Goal: Information Seeking & Learning: Learn about a topic

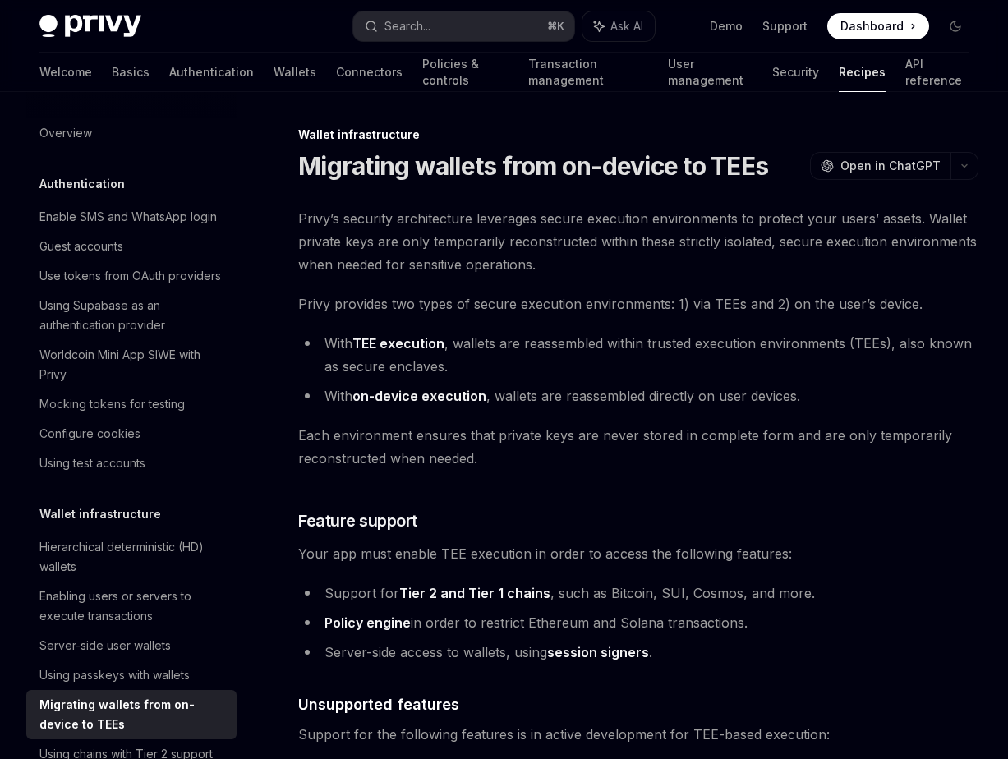
scroll to position [606, 0]
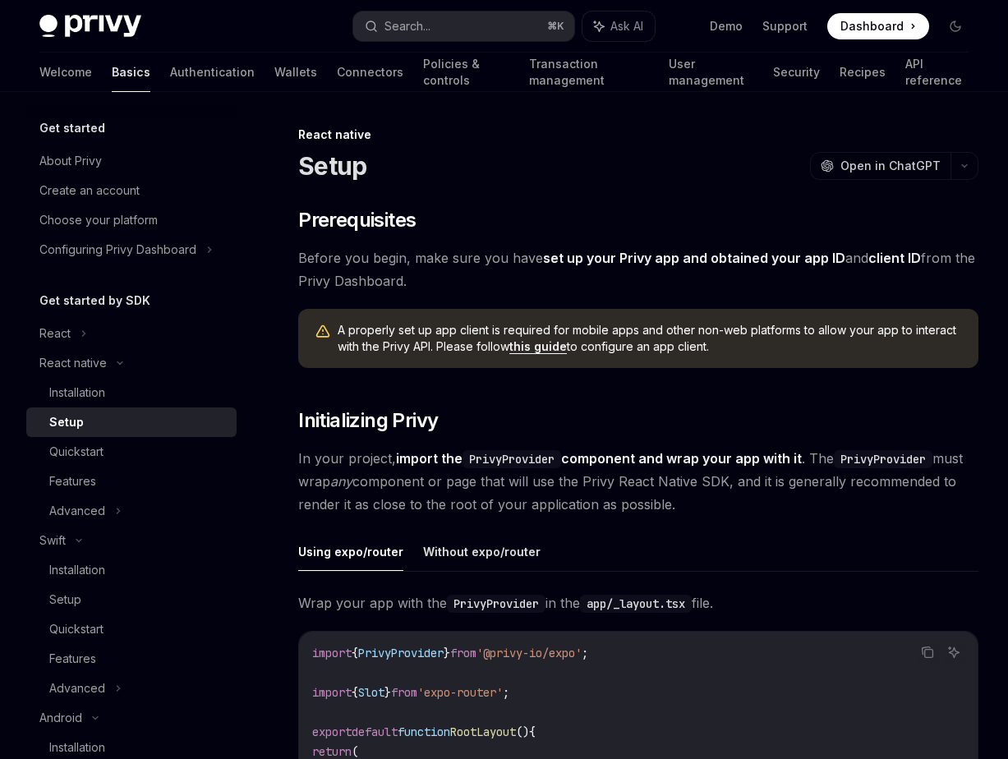
scroll to position [1462, 0]
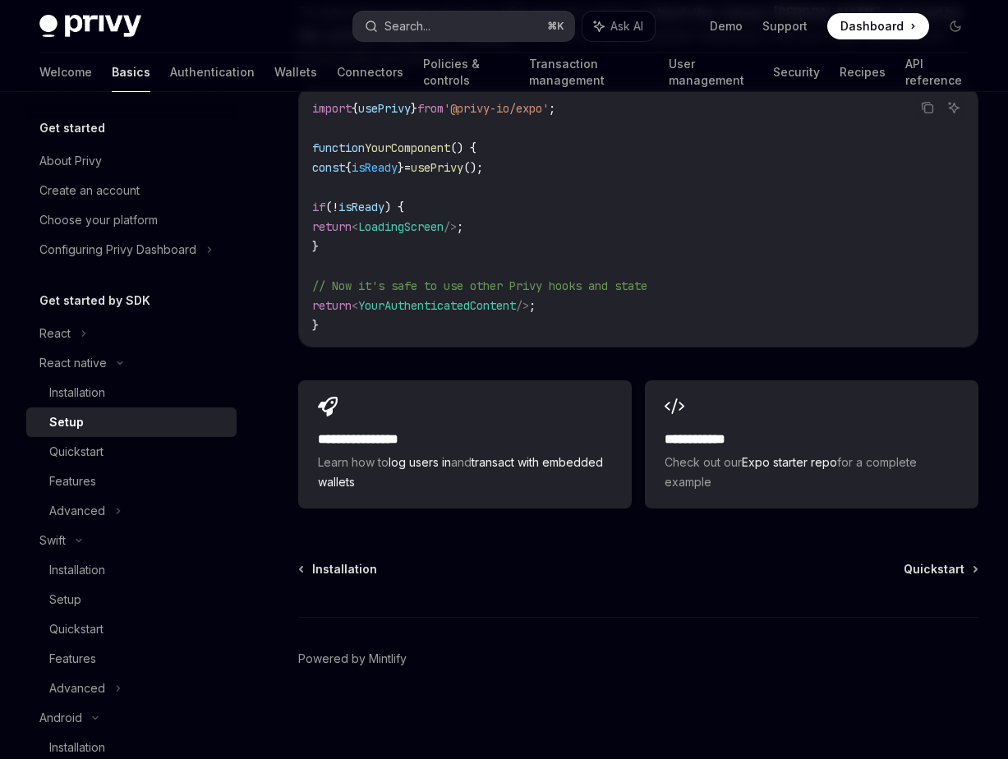
click at [500, 21] on button "Search... ⌘ K" at bounding box center [463, 27] width 220 height 30
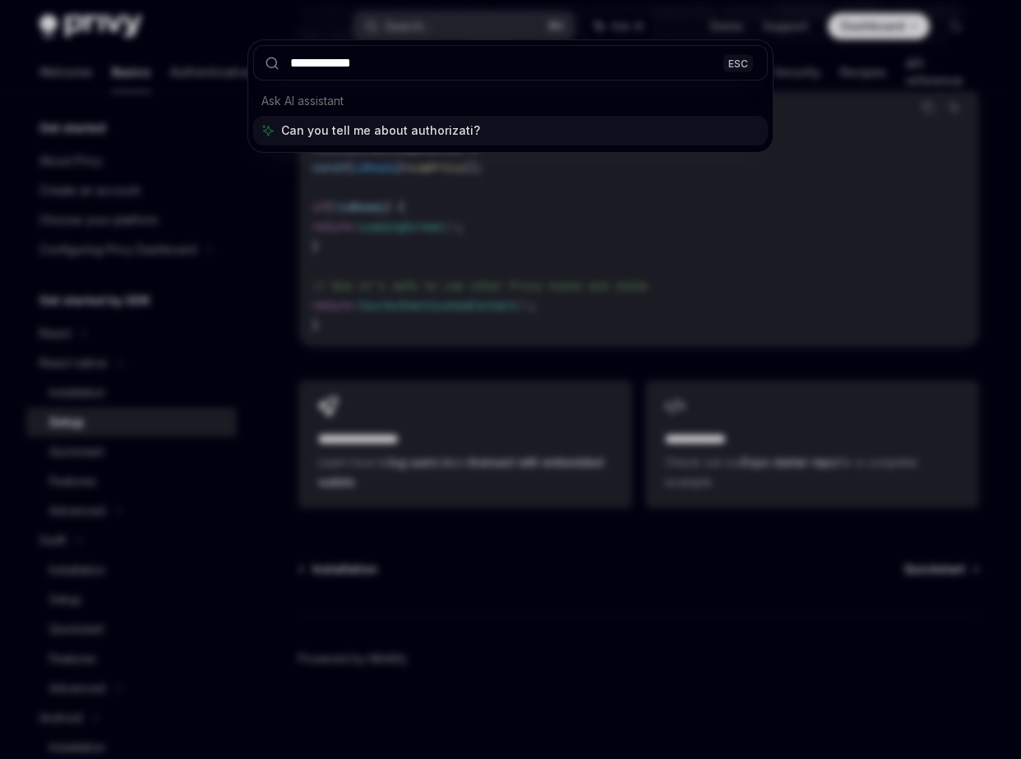
type input "**********"
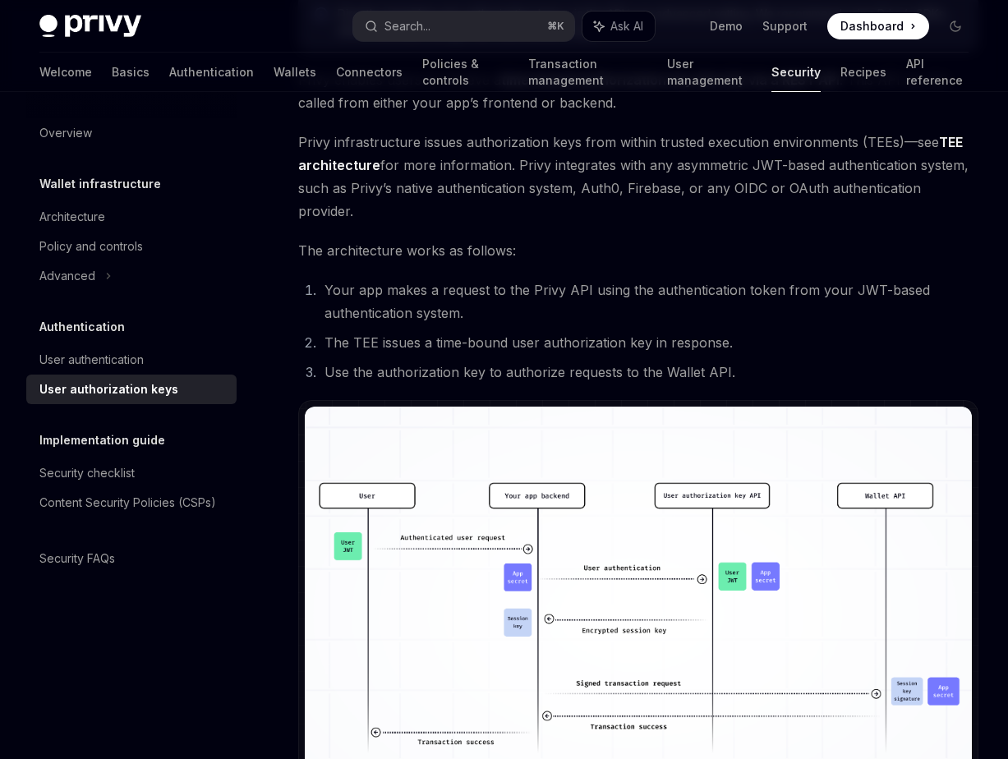
scroll to position [935, 0]
click at [422, 72] on link "Policies & controls" at bounding box center [465, 72] width 86 height 39
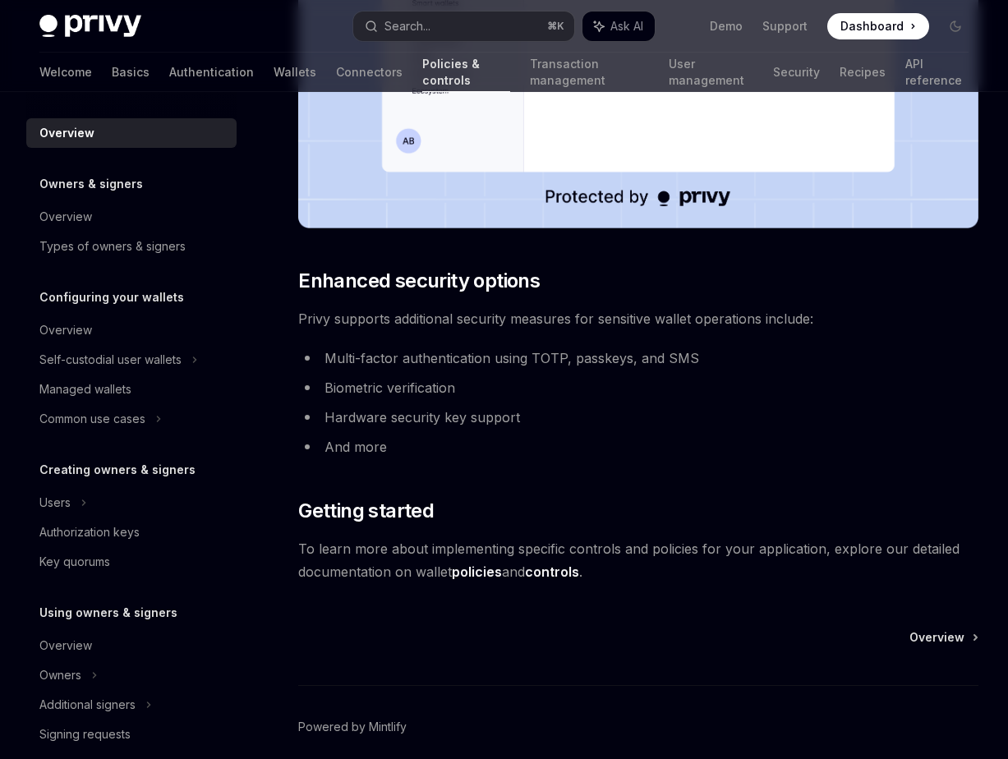
scroll to position [1320, 0]
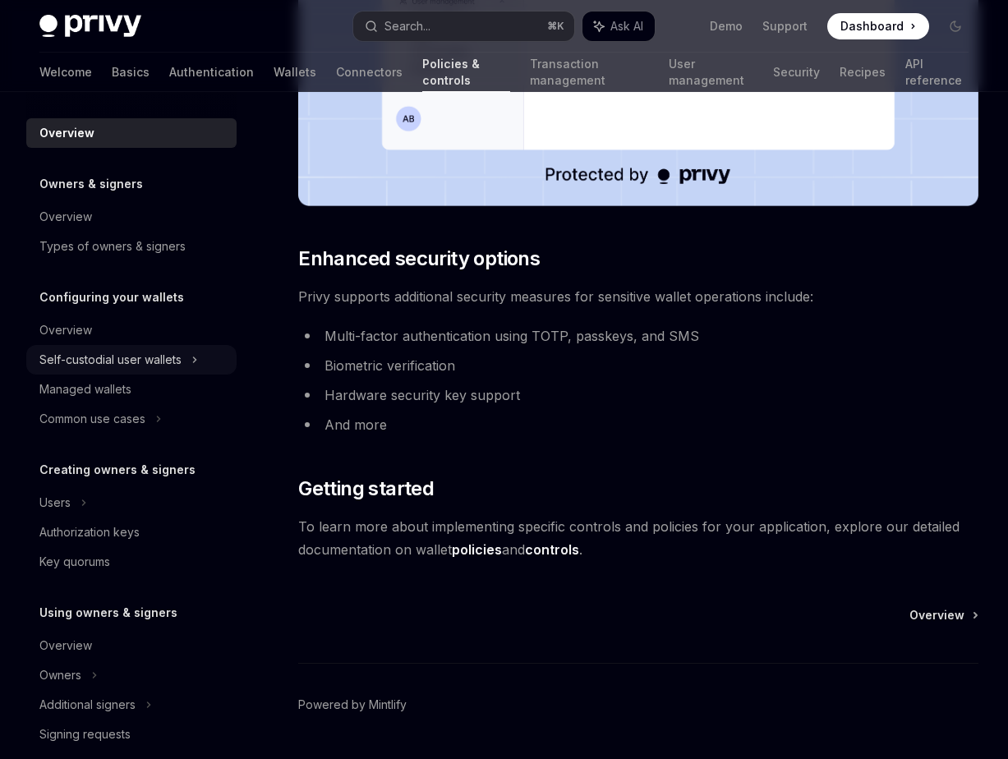
click at [161, 371] on div "Self-custodial user wallets" at bounding box center [131, 360] width 210 height 30
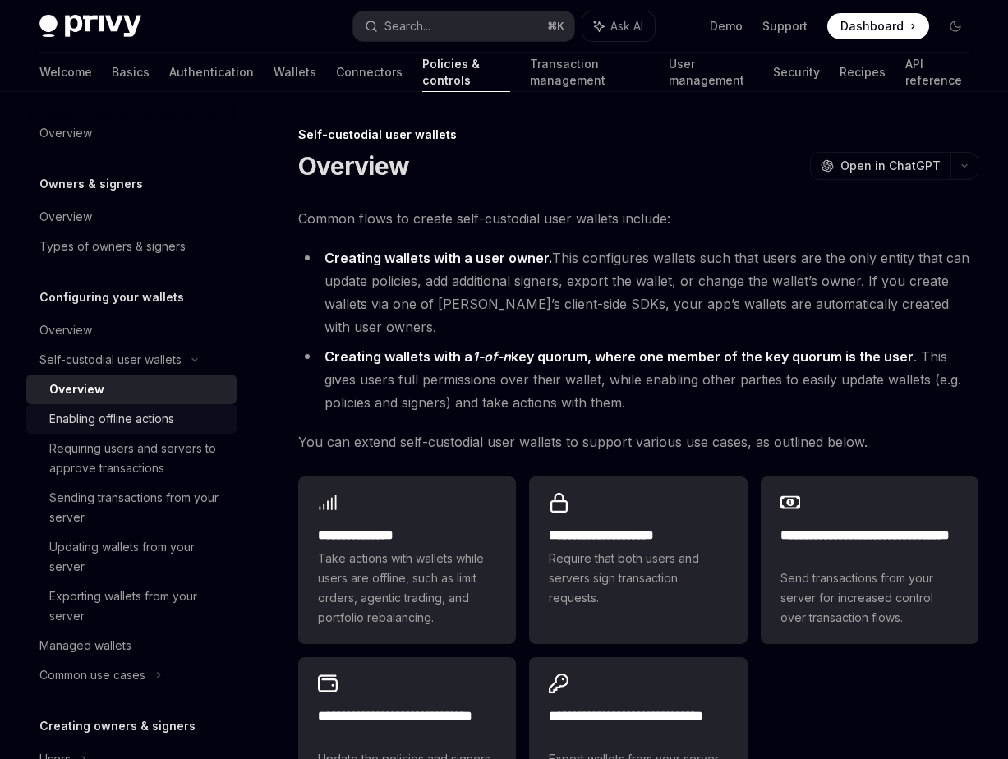
click at [177, 417] on div "Enabling offline actions" at bounding box center [137, 419] width 177 height 20
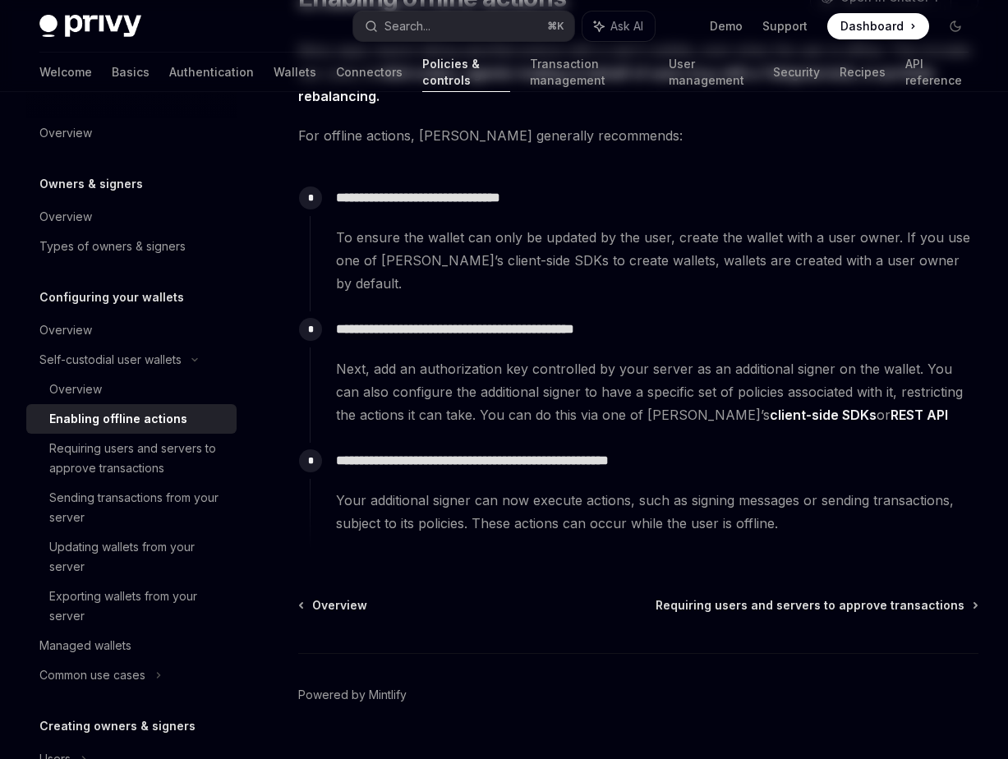
scroll to position [182, 0]
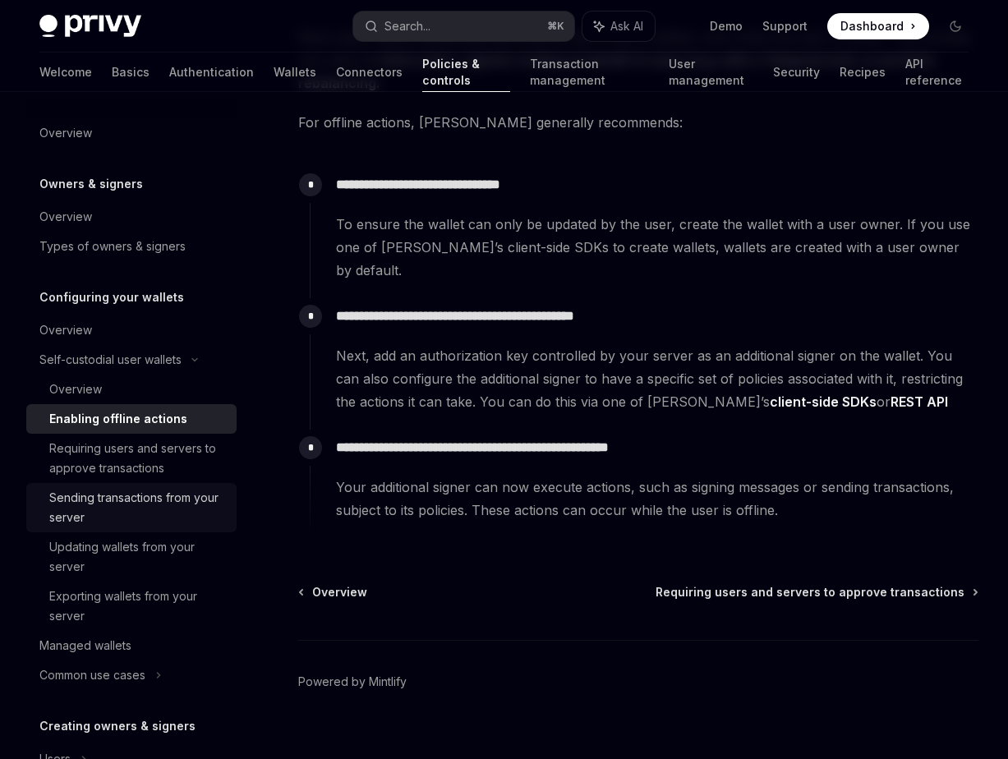
click at [187, 495] on div "Sending transactions from your server" at bounding box center [137, 507] width 177 height 39
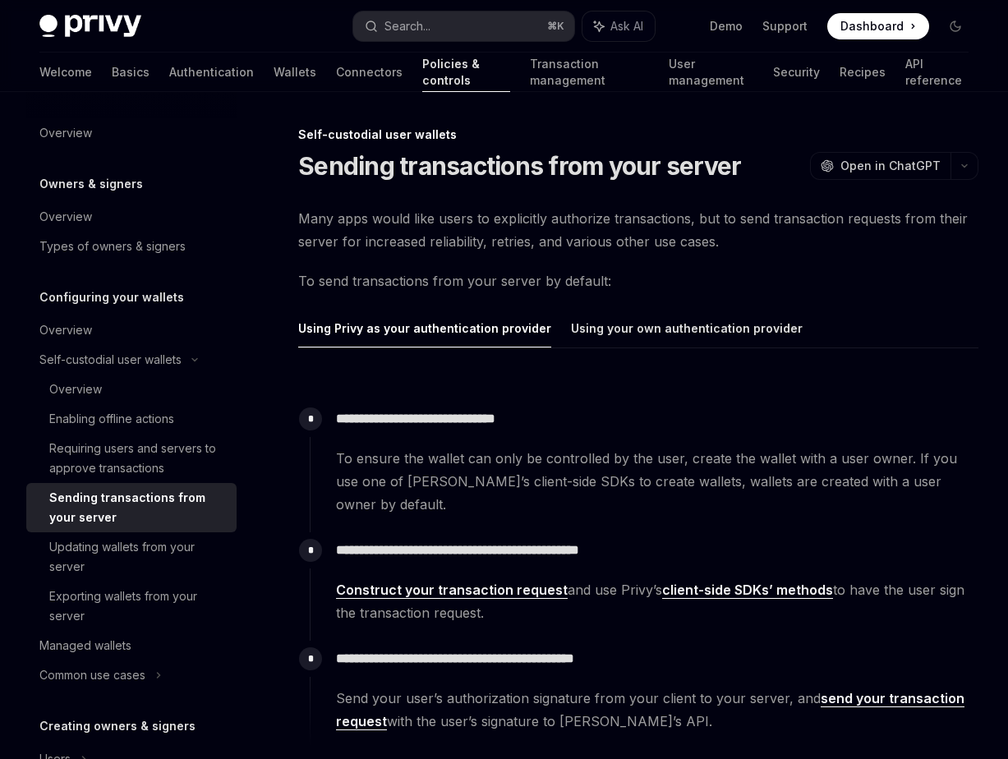
click at [766, 582] on link "client-side SDKs’ methods" at bounding box center [747, 590] width 171 height 17
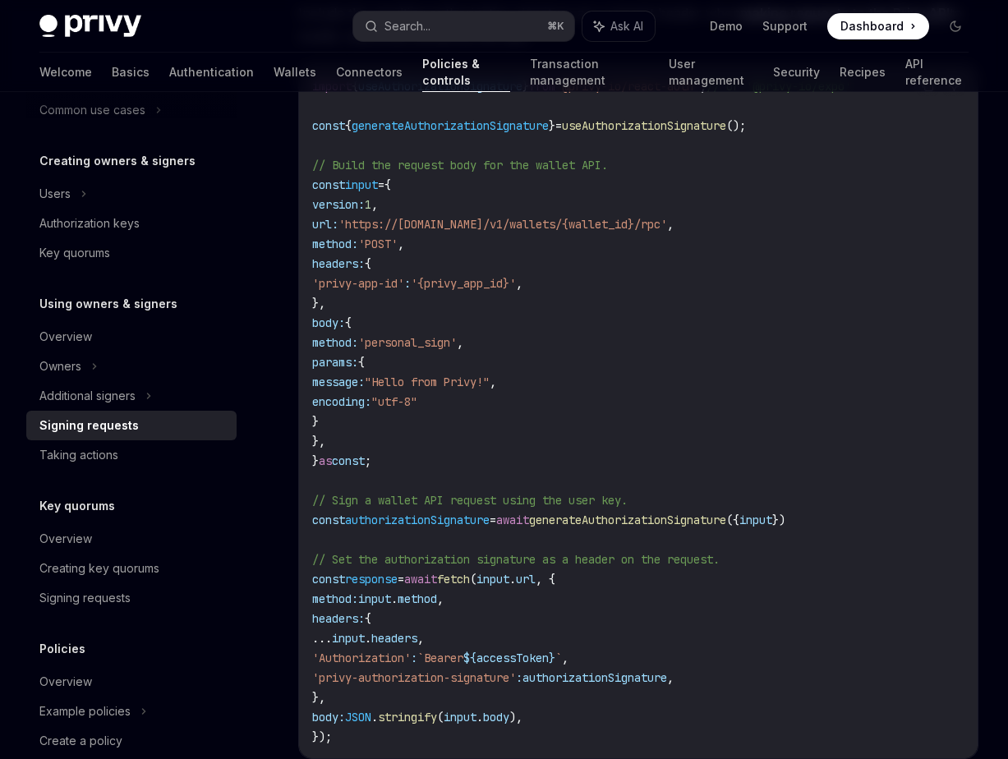
scroll to position [541, 0]
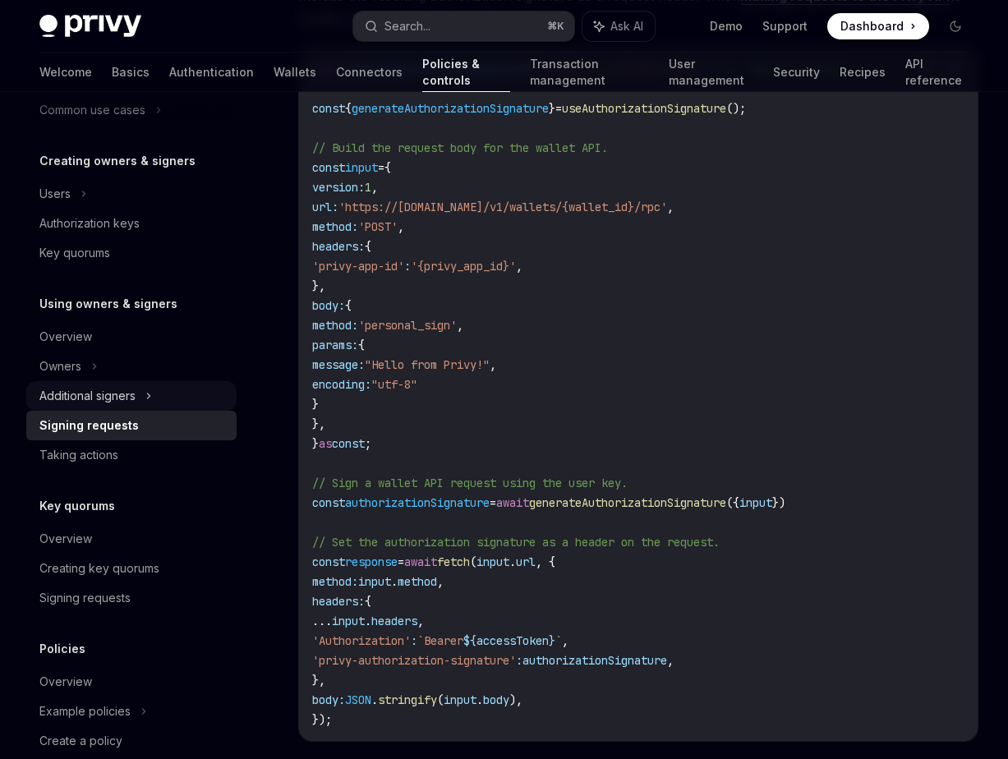
click at [116, 394] on div "Additional signers" at bounding box center [87, 396] width 96 height 20
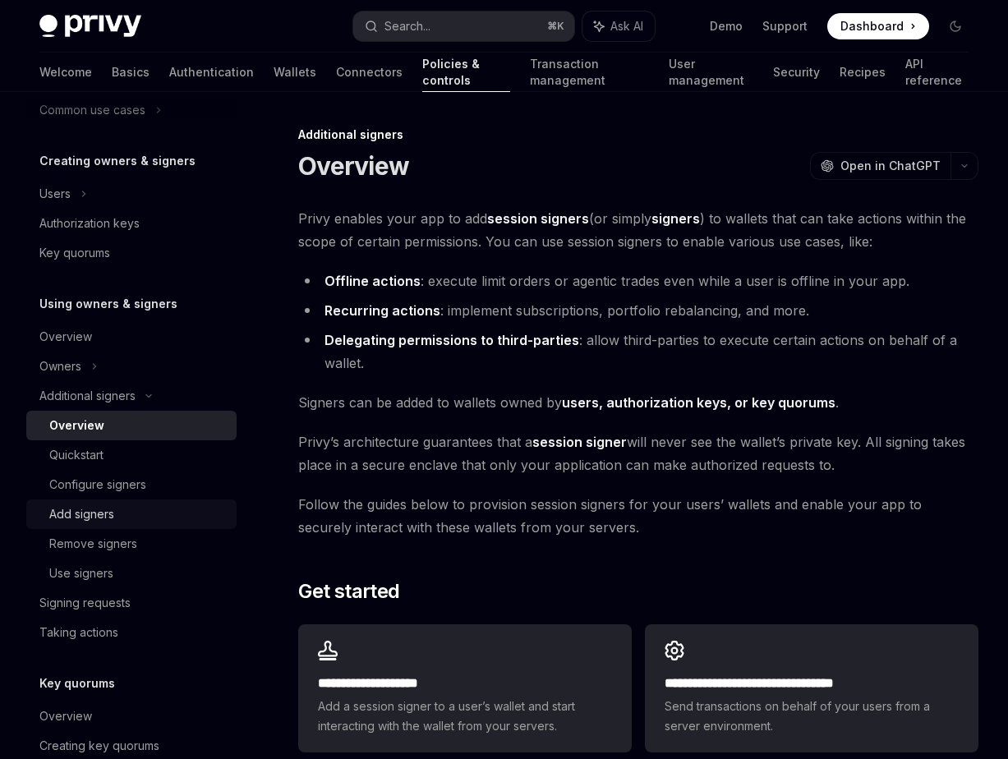
click at [93, 518] on div "Add signers" at bounding box center [81, 515] width 65 height 20
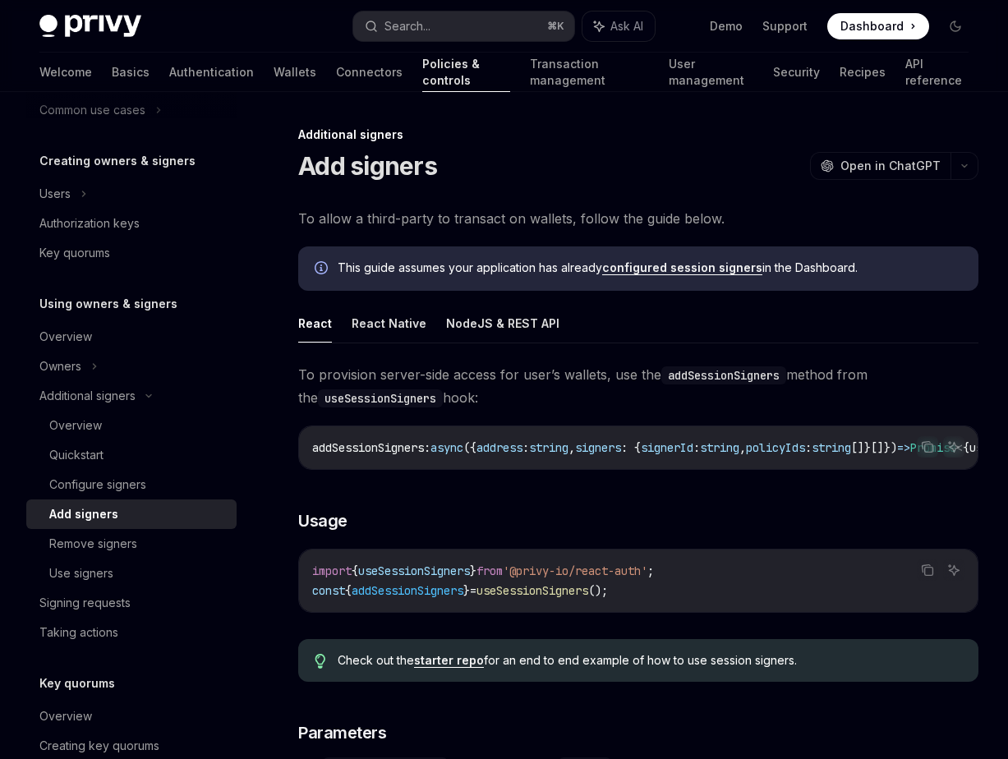
click at [412, 343] on ul "React React Native NodeJS & REST API" at bounding box center [638, 323] width 680 height 39
click at [387, 325] on button "React Native" at bounding box center [389, 323] width 75 height 39
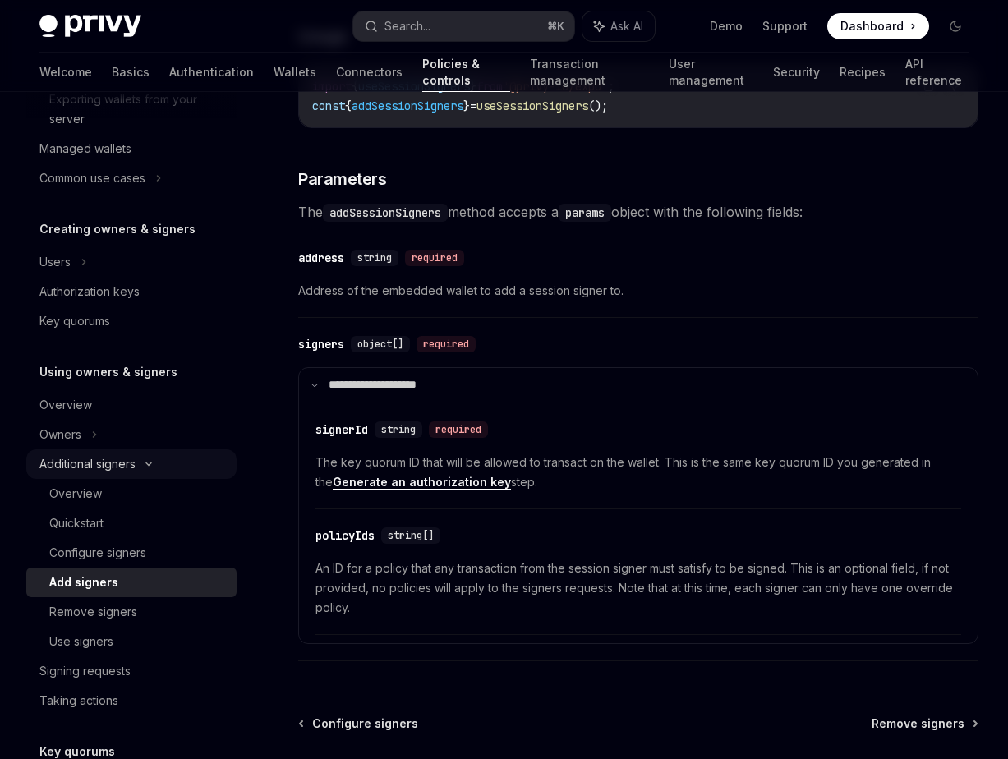
scroll to position [495, 0]
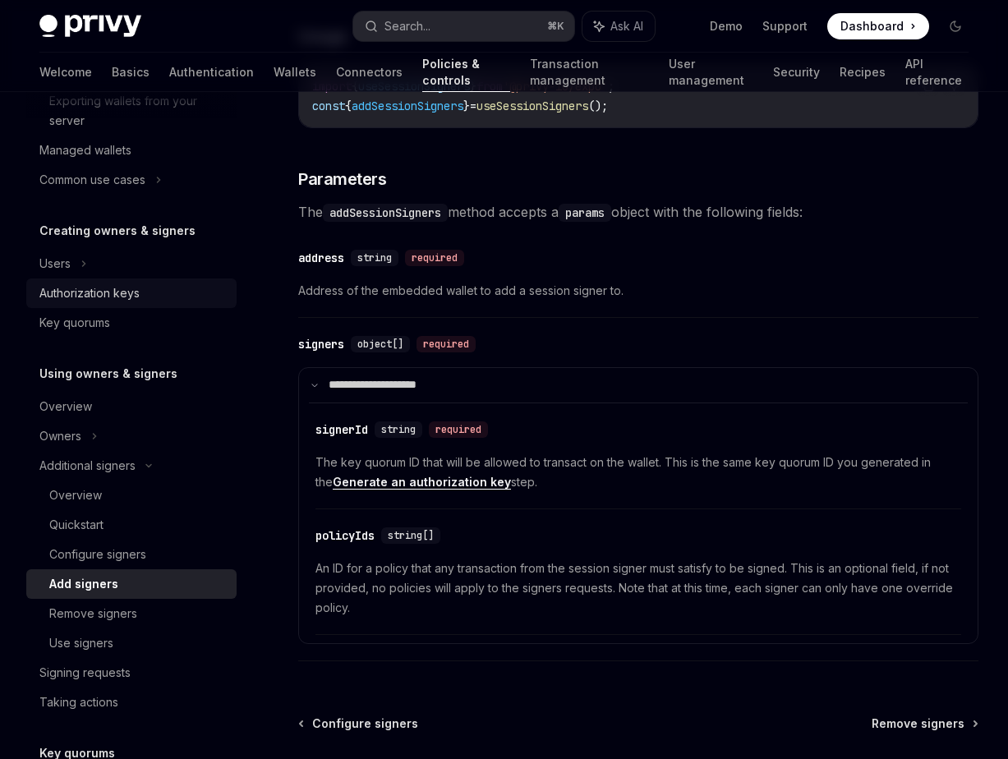
click at [124, 288] on div "Authorization keys" at bounding box center [89, 293] width 100 height 20
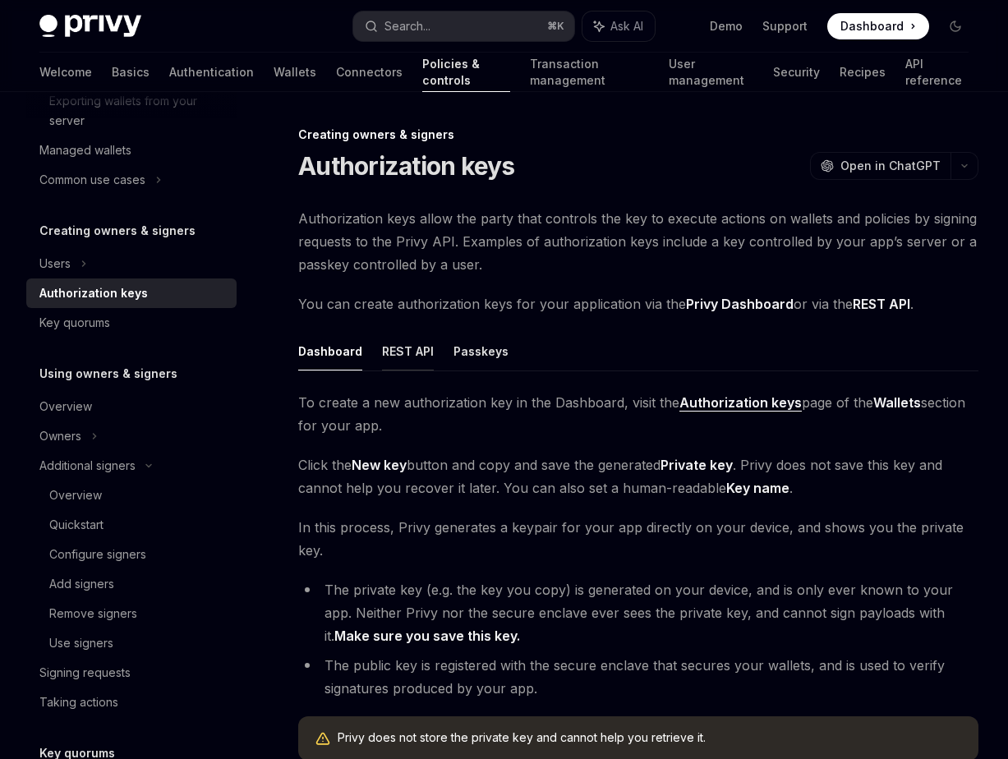
click at [395, 355] on button "REST API" at bounding box center [408, 351] width 52 height 39
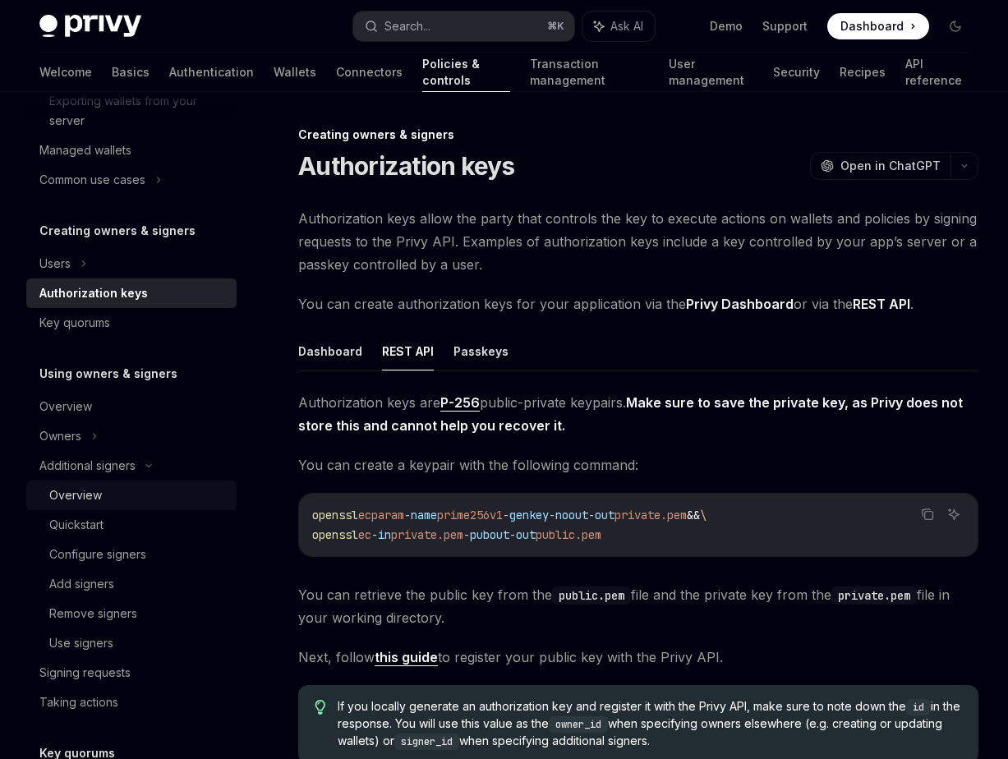
click at [113, 497] on div "Overview" at bounding box center [137, 496] width 177 height 20
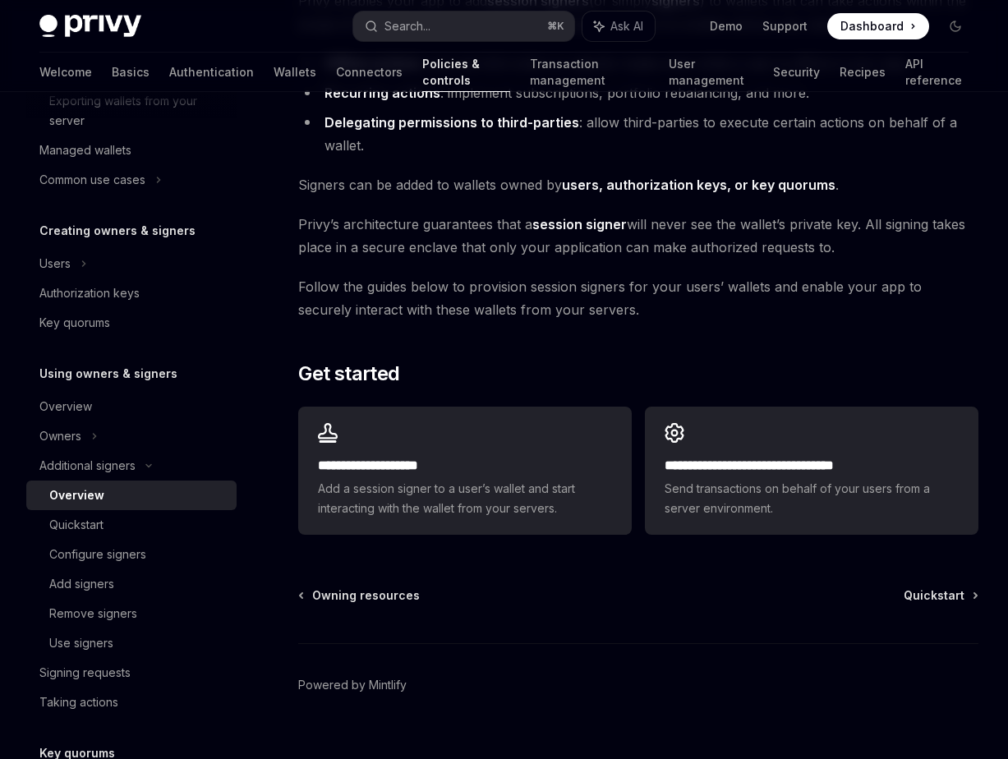
scroll to position [220, 0]
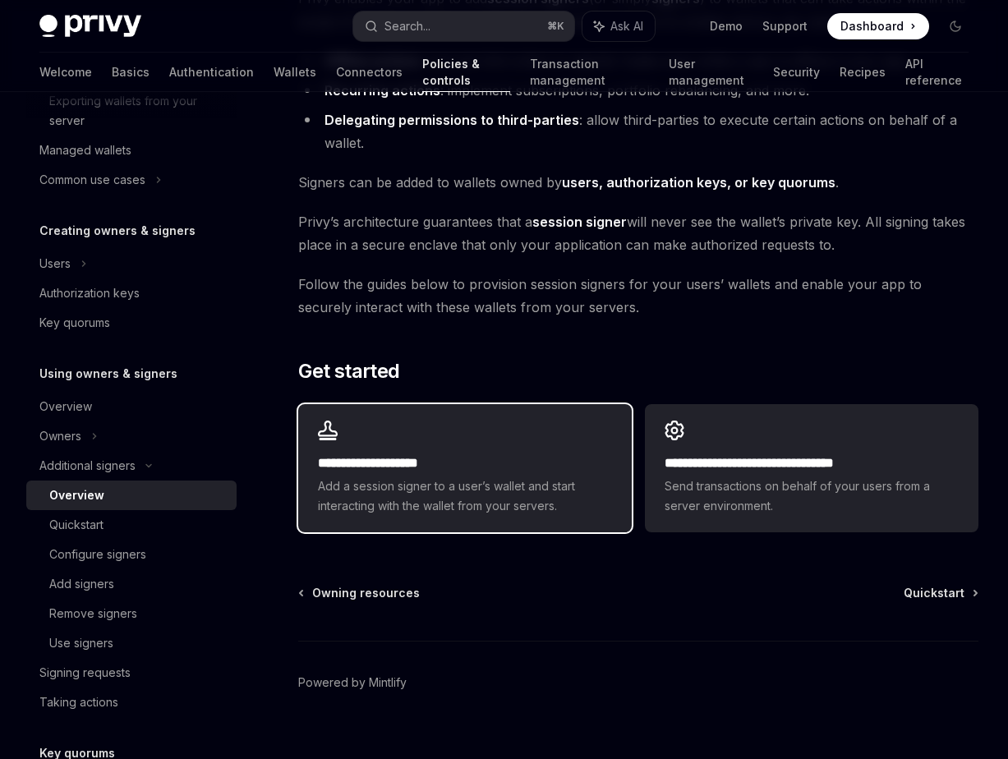
click at [533, 451] on div "**********" at bounding box center [465, 468] width 334 height 128
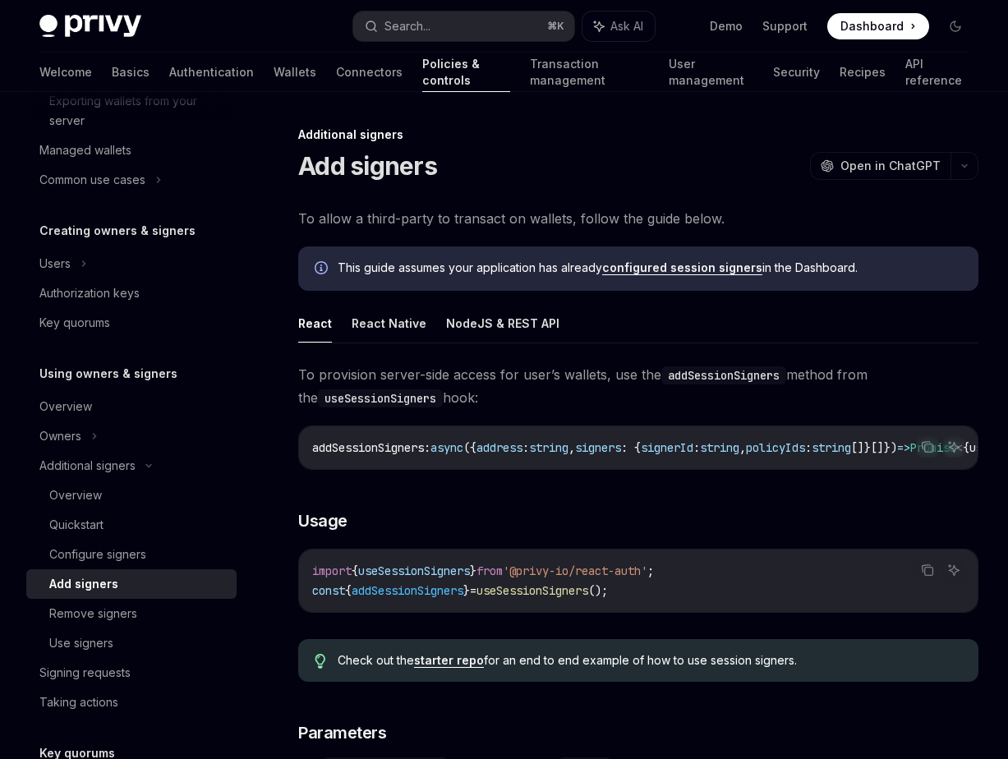
click at [689, 268] on link "configured session signers" at bounding box center [682, 267] width 160 height 15
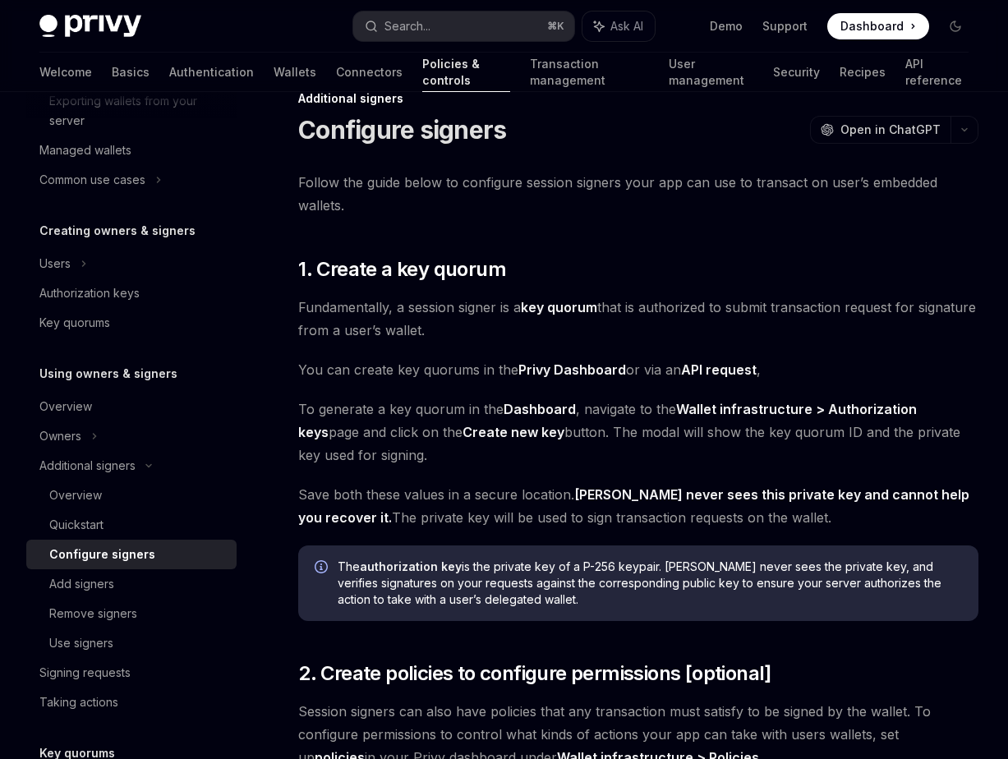
scroll to position [51, 0]
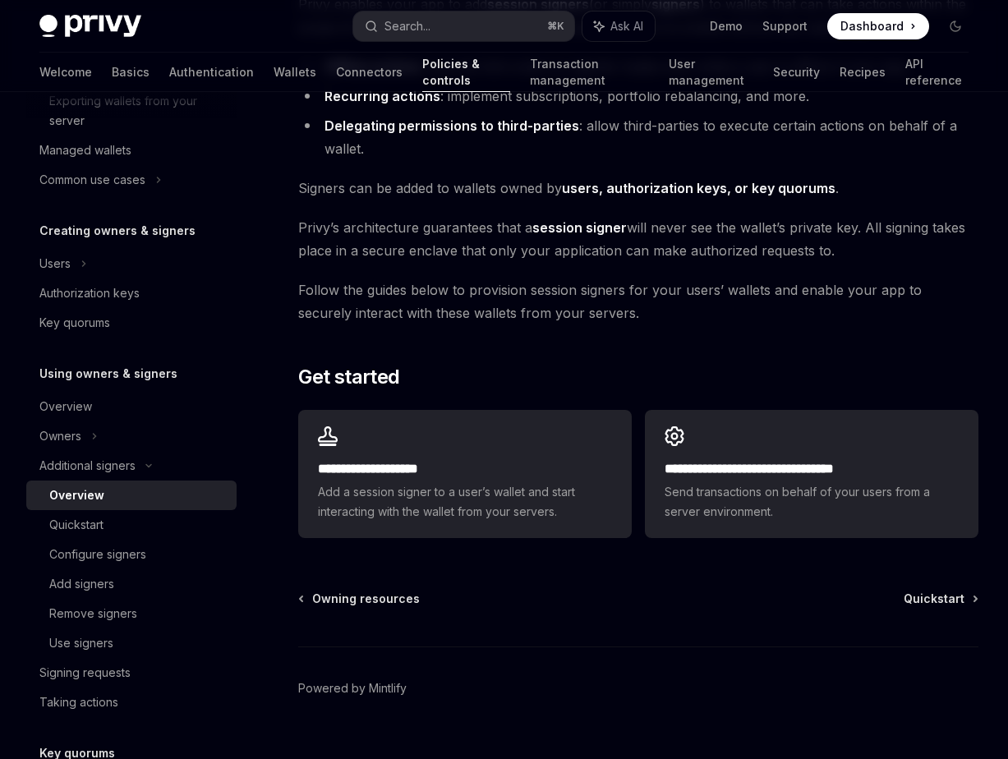
scroll to position [220, 0]
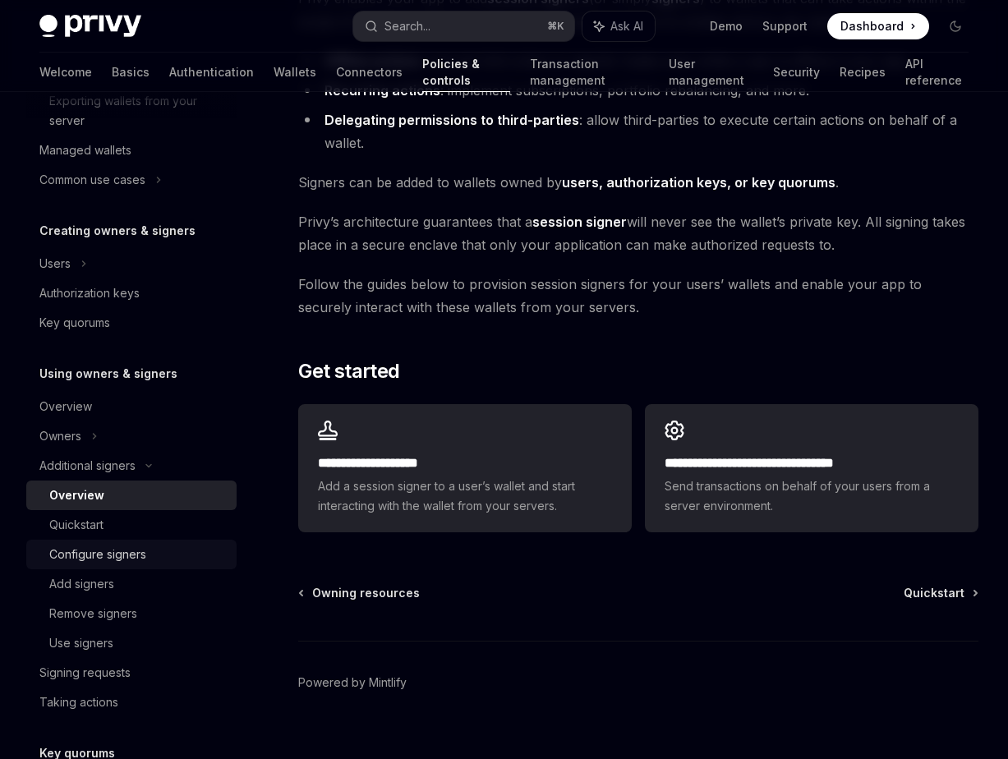
click at [115, 543] on link "Configure signers" at bounding box center [131, 555] width 210 height 30
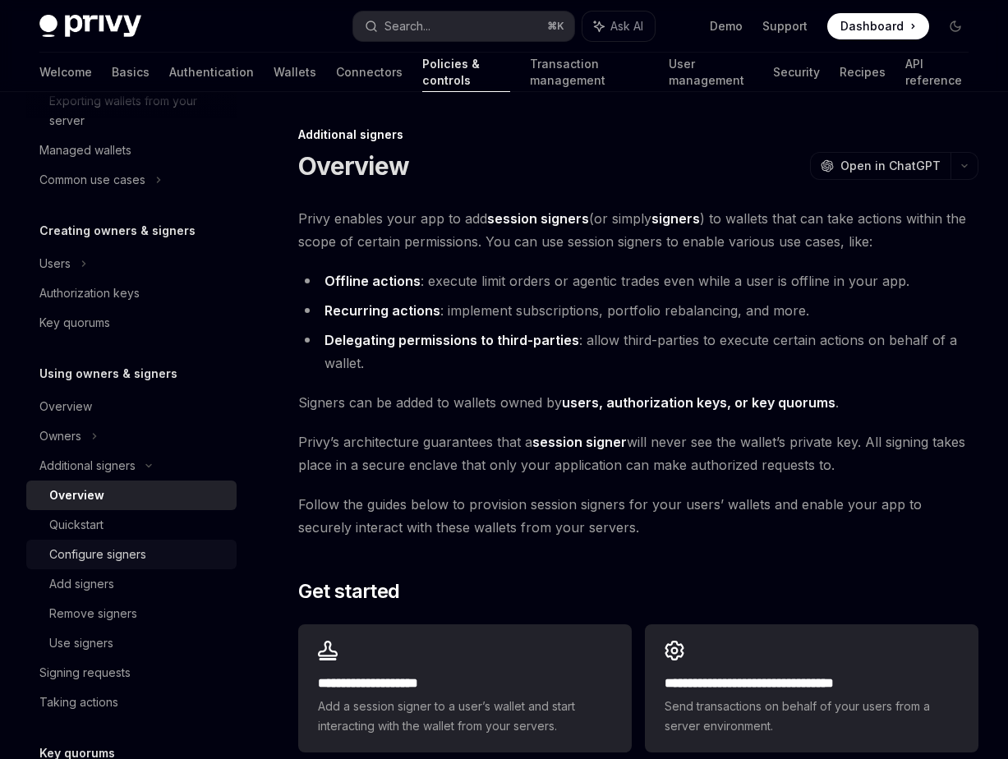
type textarea "*"
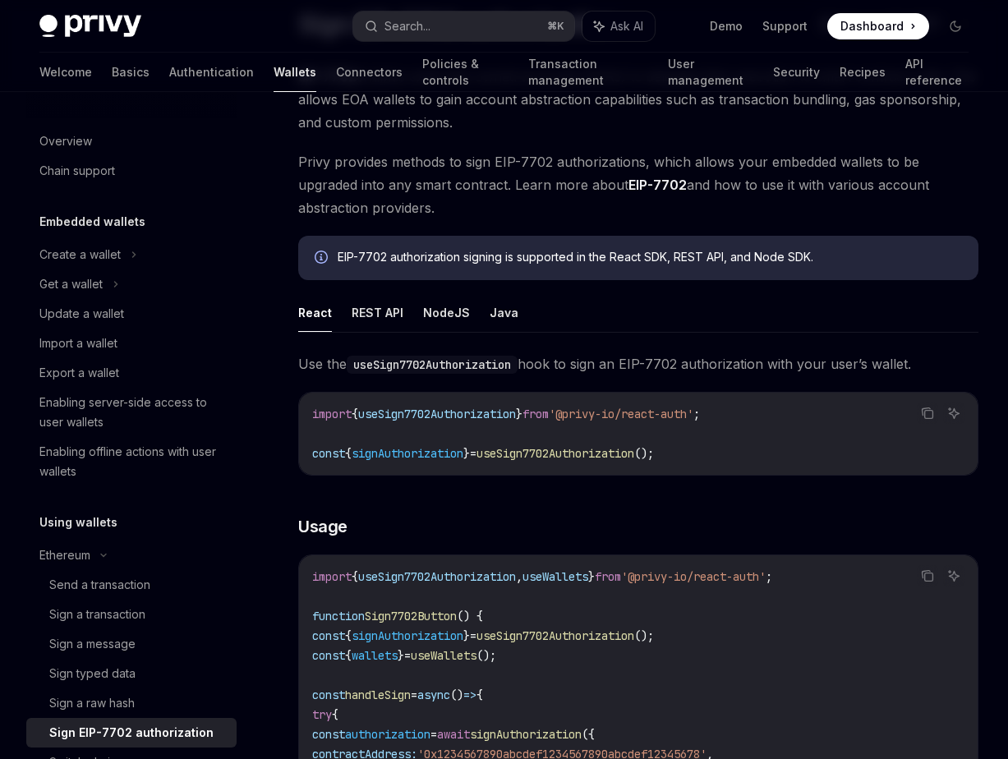
scroll to position [137, 0]
